Goal: Task Accomplishment & Management: Manage account settings

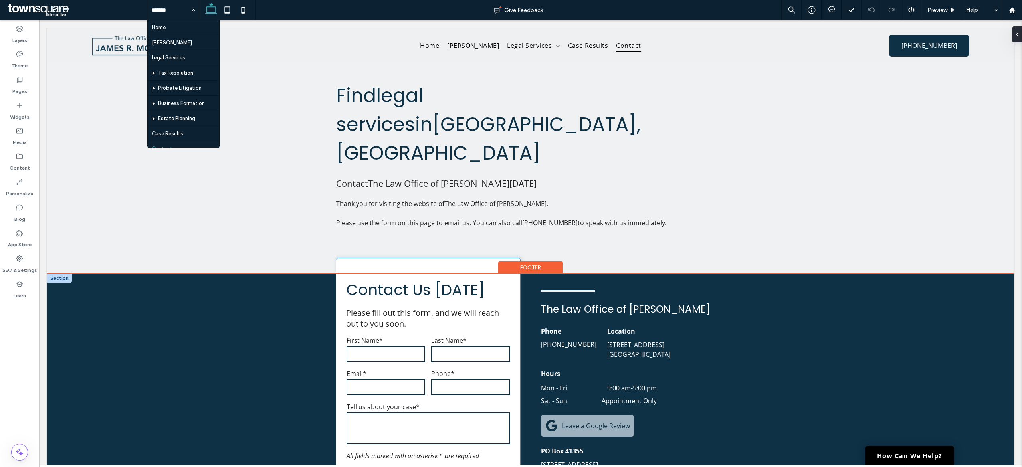
scroll to position [350, 0]
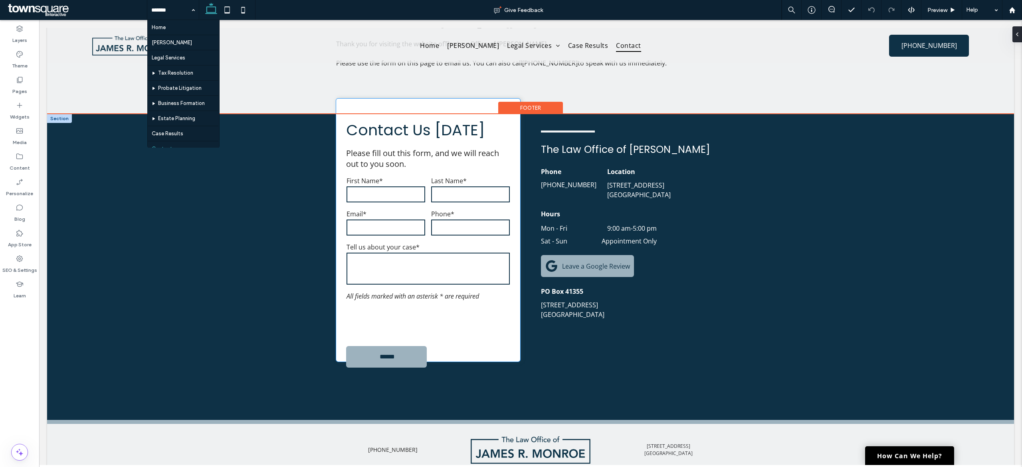
click at [490, 303] on div at bounding box center [427, 321] width 169 height 37
click at [478, 253] on textarea at bounding box center [427, 269] width 163 height 32
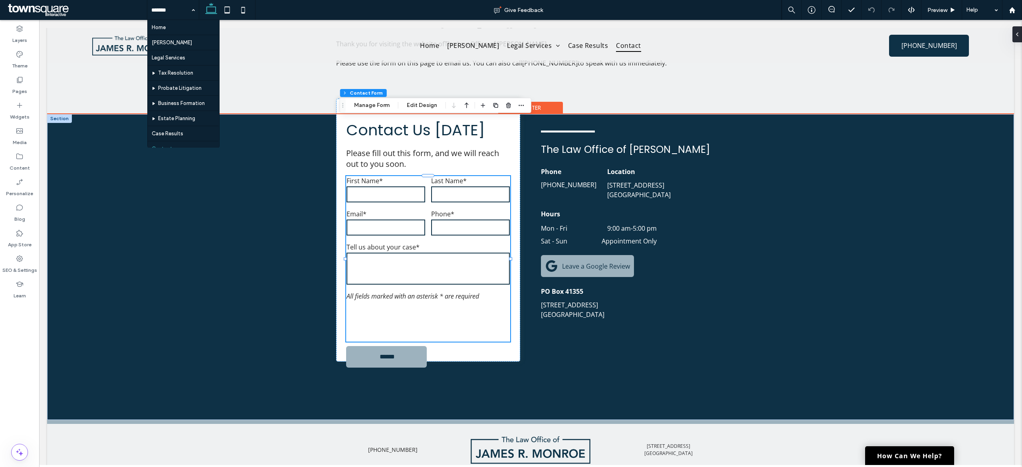
type input "*"
type input "***"
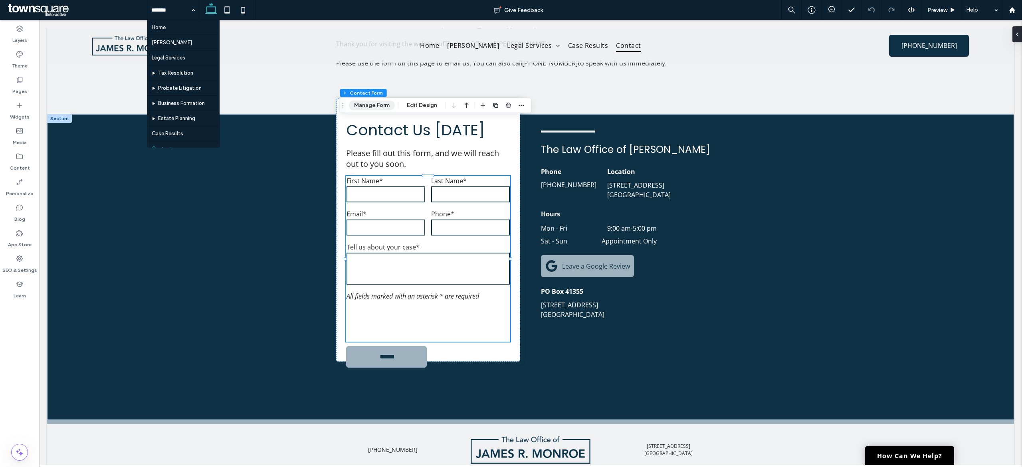
click at [380, 110] on button "Manage Form" at bounding box center [372, 106] width 46 height 10
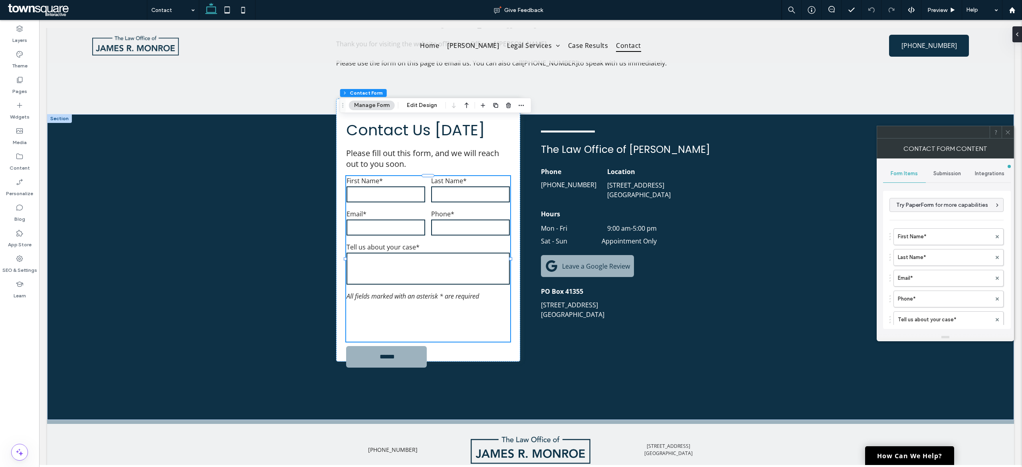
click at [933, 171] on span "Submission" at bounding box center [947, 173] width 28 height 6
click at [940, 243] on label "Actions after submission" at bounding box center [947, 235] width 107 height 16
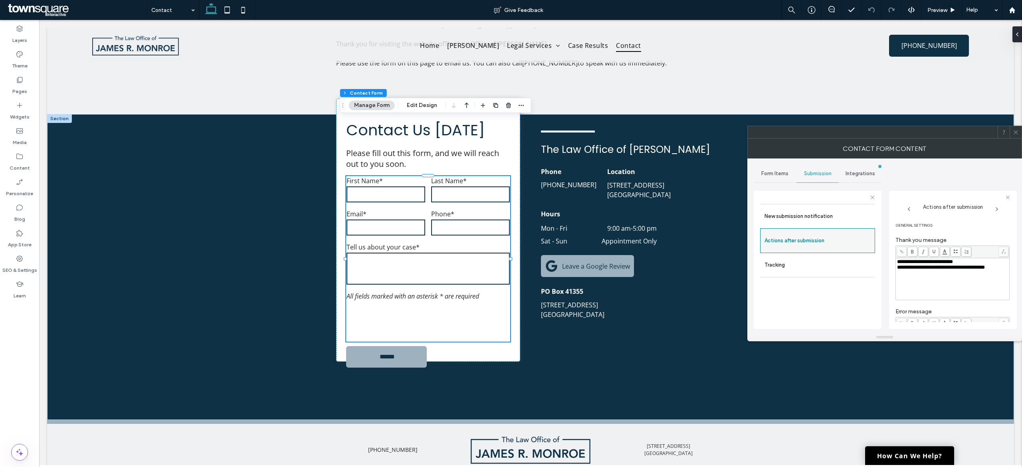
scroll to position [138, 0]
click at [1017, 131] on icon at bounding box center [1015, 132] width 6 height 6
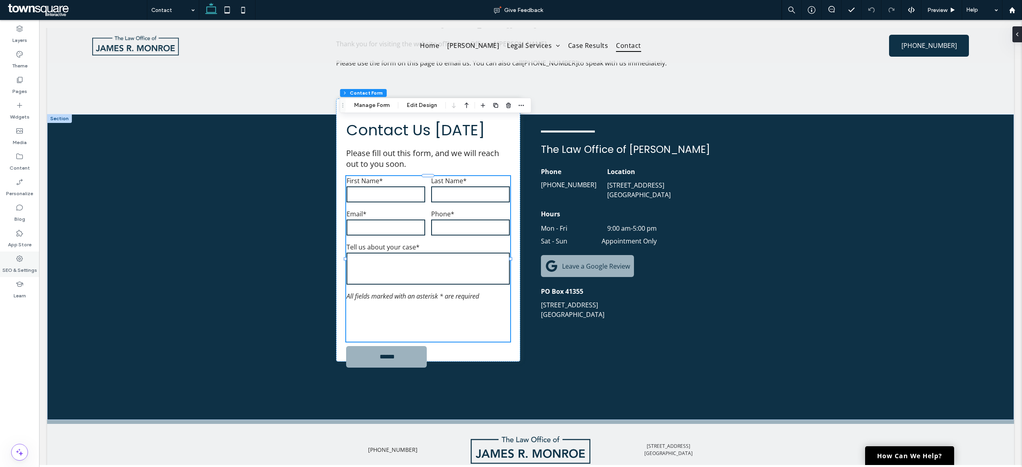
click at [22, 264] on label "SEO & Settings" at bounding box center [19, 268] width 35 height 11
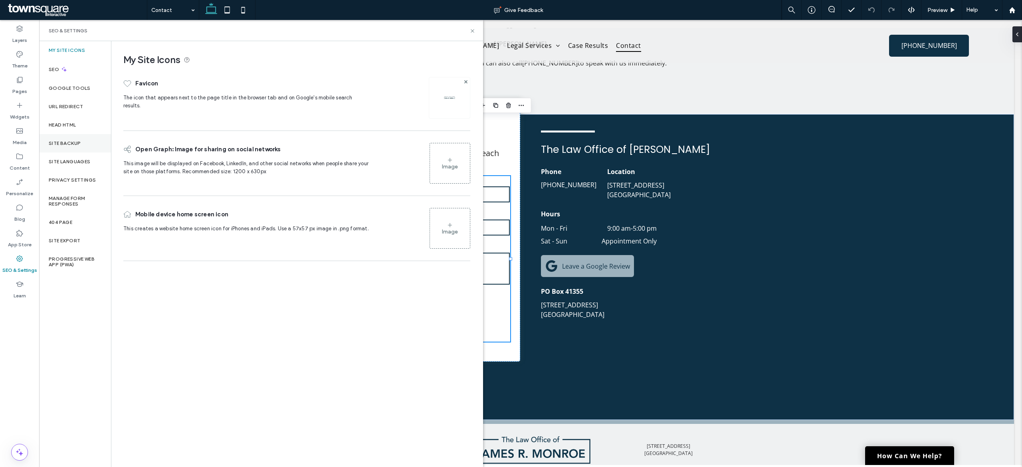
click at [80, 152] on div "Site Backup" at bounding box center [75, 143] width 72 height 18
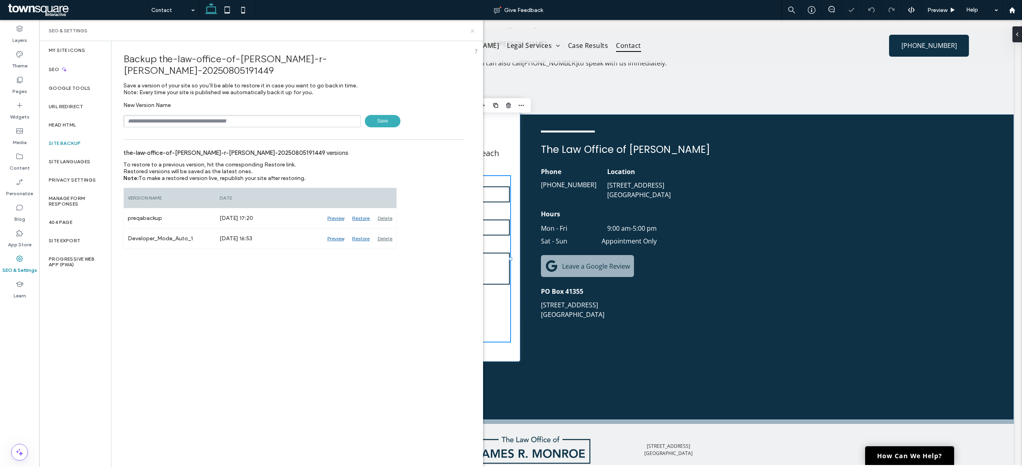
click at [472, 29] on icon at bounding box center [472, 31] width 6 height 6
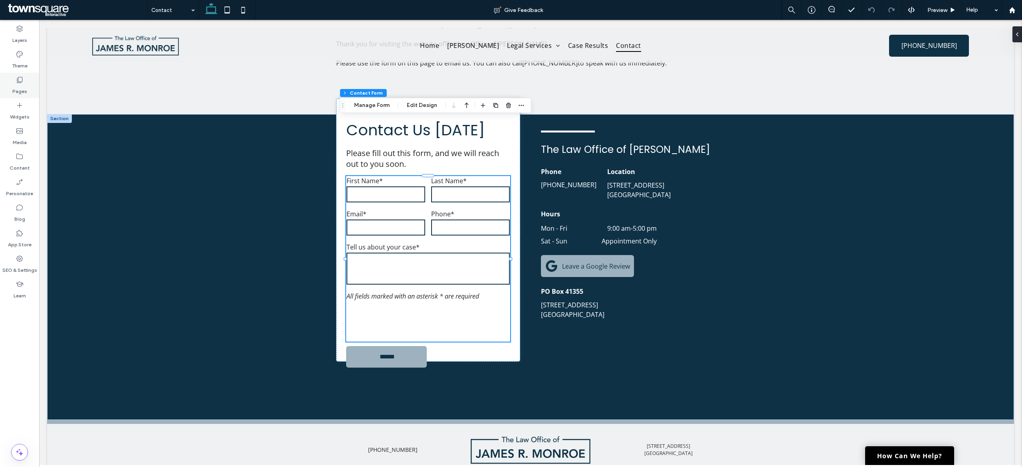
click at [20, 90] on label "Pages" at bounding box center [19, 89] width 15 height 11
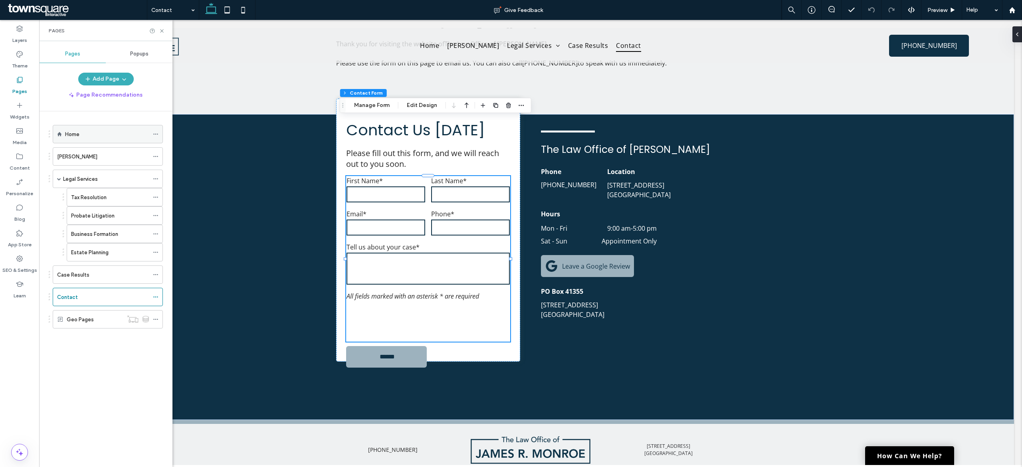
click at [159, 131] on div at bounding box center [158, 134] width 10 height 12
click at [156, 135] on icon at bounding box center [156, 134] width 6 height 6
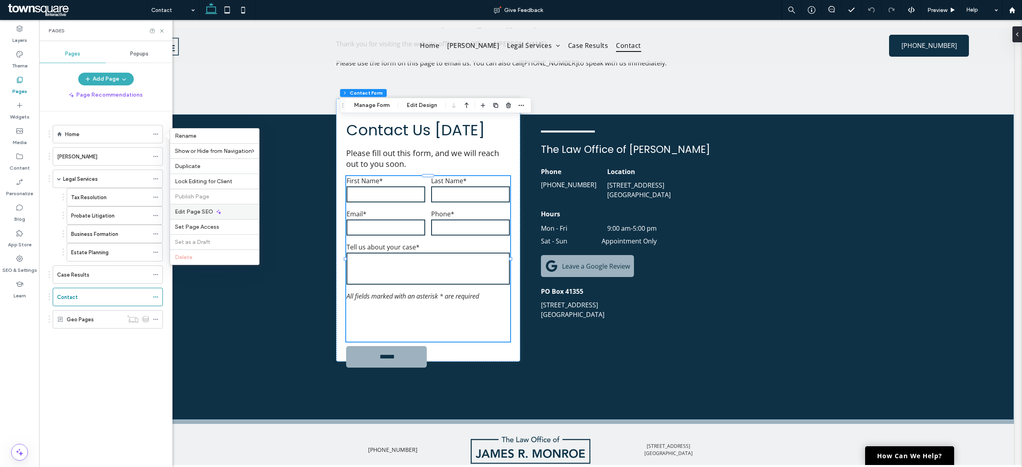
click at [197, 206] on div "Edit Page SEO" at bounding box center [214, 211] width 89 height 15
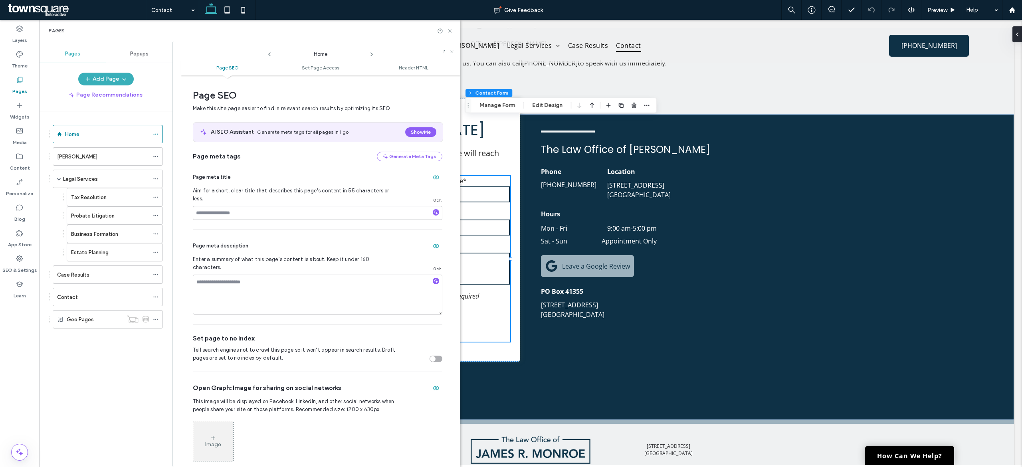
scroll to position [4, 0]
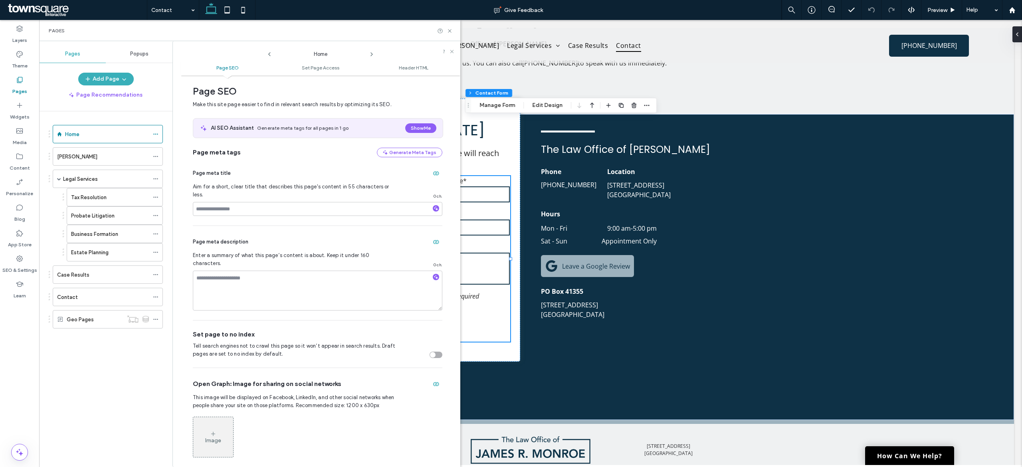
click at [373, 51] on icon at bounding box center [371, 54] width 6 height 6
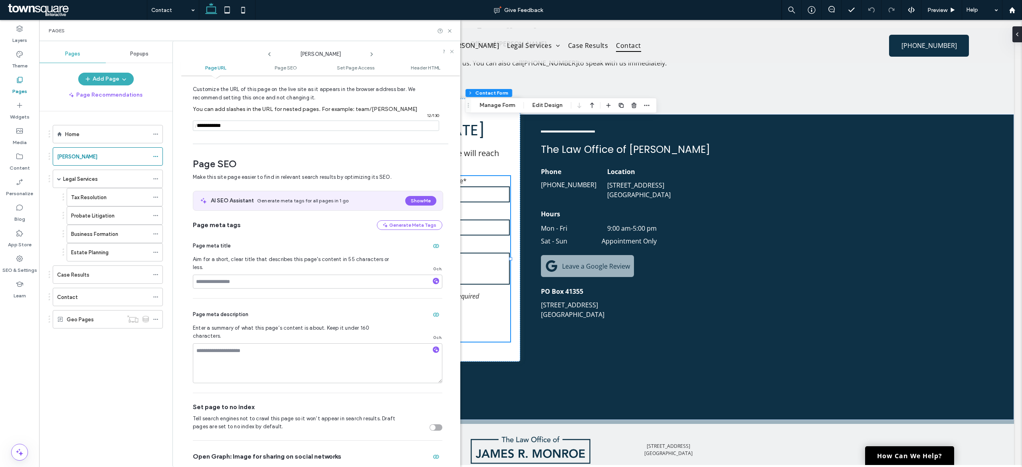
scroll to position [0, 0]
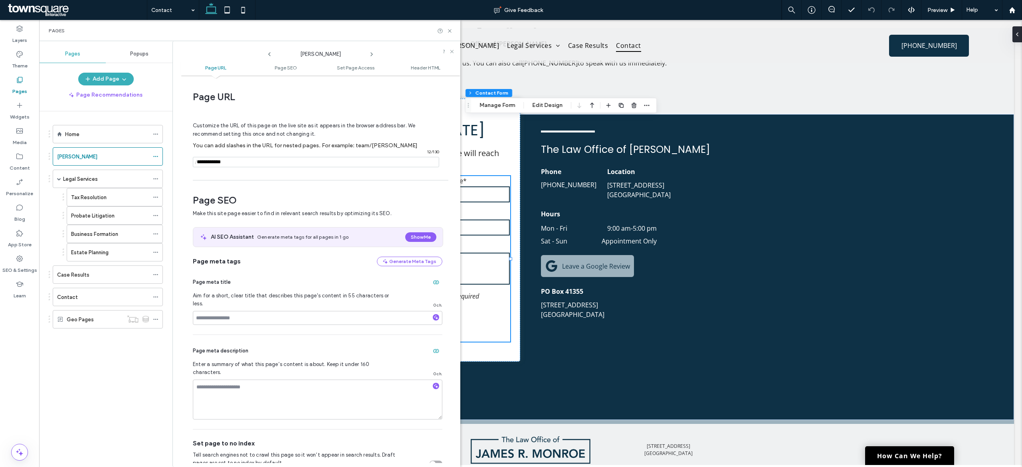
click at [369, 53] on icon at bounding box center [371, 54] width 6 height 6
click at [370, 51] on icon at bounding box center [371, 54] width 6 height 6
click at [370, 54] on icon at bounding box center [371, 54] width 6 height 6
click at [371, 54] on icon at bounding box center [371, 54] width 6 height 6
click at [372, 51] on span at bounding box center [371, 52] width 6 height 10
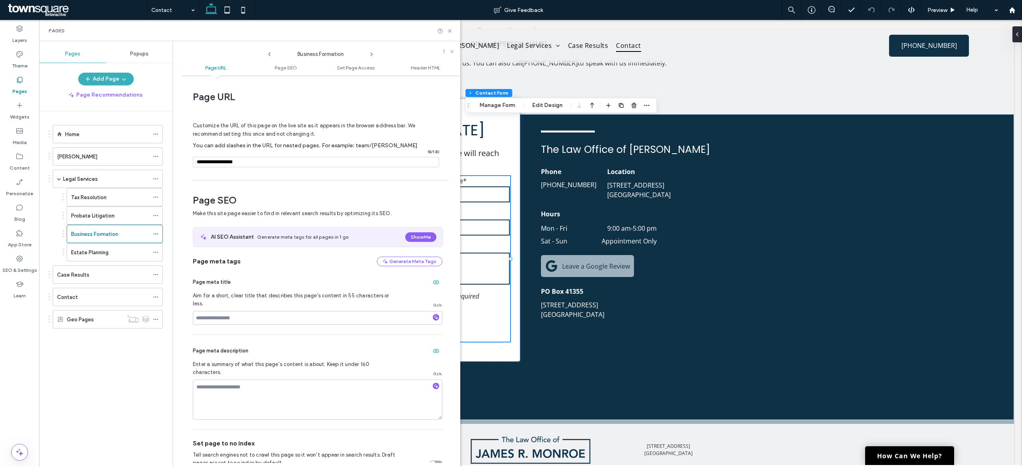
click at [372, 54] on use at bounding box center [372, 54] width 2 height 3
click at [372, 57] on icon at bounding box center [371, 54] width 6 height 6
click at [372, 55] on use at bounding box center [372, 54] width 2 height 3
click at [448, 29] on icon at bounding box center [450, 31] width 6 height 6
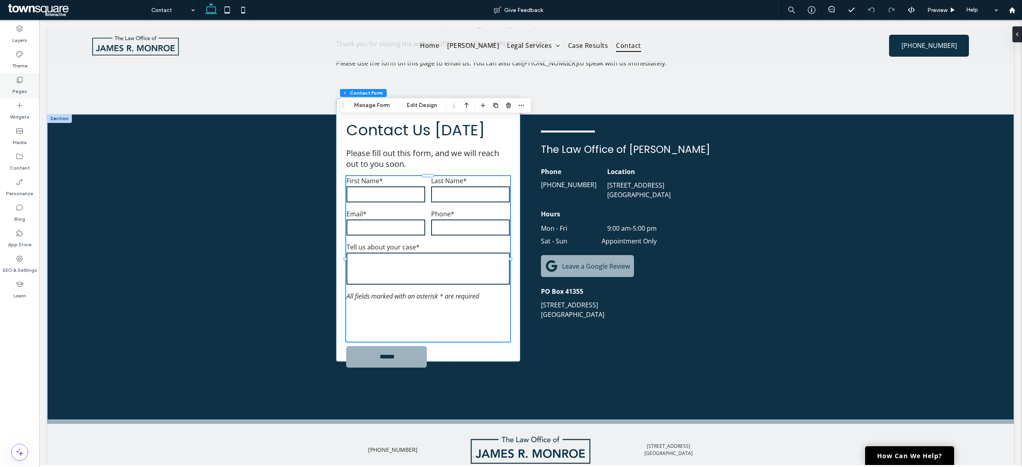
click at [22, 89] on label "Pages" at bounding box center [19, 89] width 15 height 11
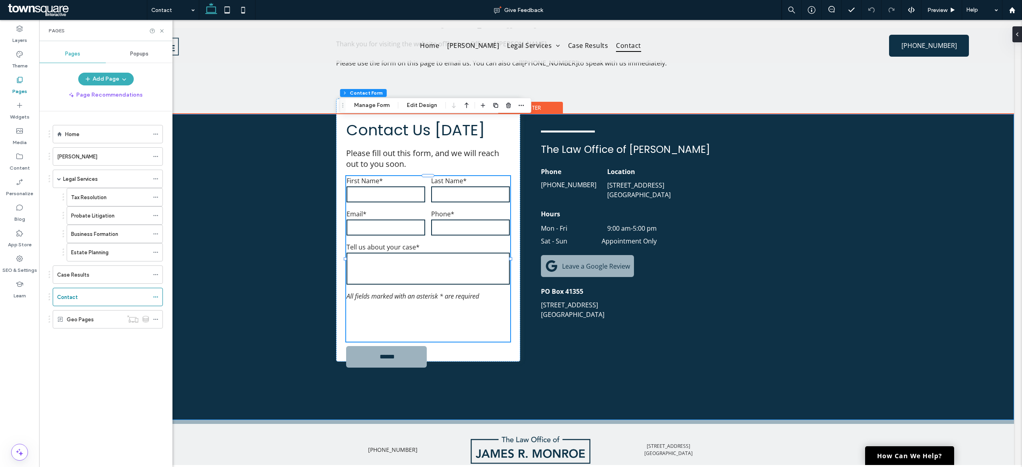
click at [217, 250] on div "Contact Us [DATE] Please fill out this form, and we will reach out to you soon.…" at bounding box center [530, 267] width 967 height 306
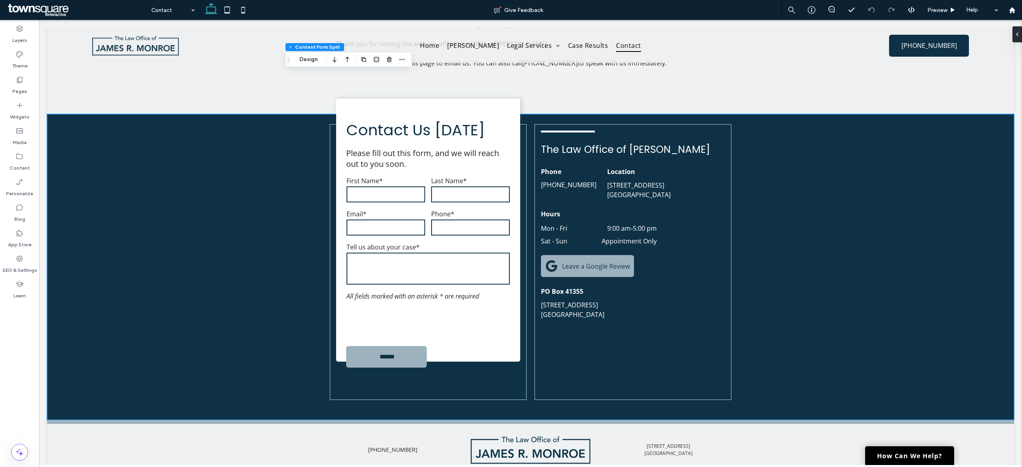
click at [144, 6] on span at bounding box center [76, 10] width 141 height 16
